Goal: Navigation & Orientation: Find specific page/section

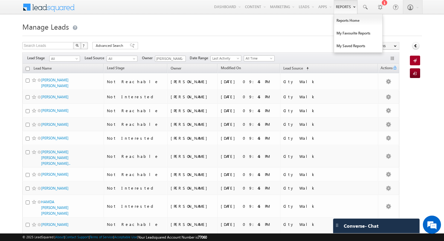
click at [340, 6] on link "Reports" at bounding box center [346, 7] width 24 height 14
click at [341, 18] on link "Reports Home" at bounding box center [358, 20] width 48 height 13
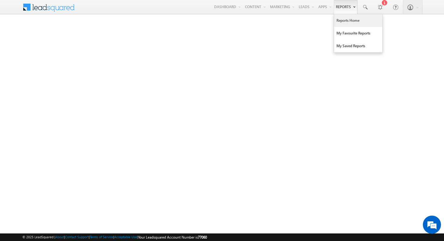
click at [345, 6] on link "Reports" at bounding box center [346, 7] width 24 height 14
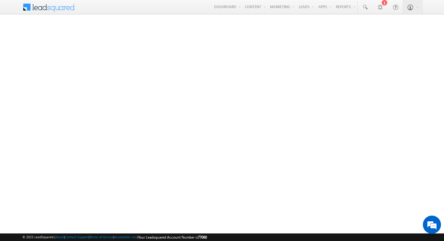
click at [51, 6] on span at bounding box center [53, 6] width 44 height 11
